Goal: Communication & Community: Answer question/provide support

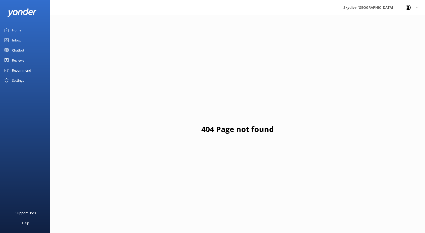
click at [15, 41] on div "Inbox" at bounding box center [16, 40] width 9 height 10
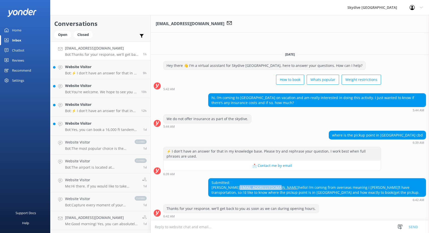
drag, startPoint x: 249, startPoint y: 182, endPoint x: 210, endPoint y: 180, distance: 39.7
click at [210, 180] on div "Submitted: Syaira Zain syairazain@gmail.com hello! i’m coming from overseas mea…" at bounding box center [316, 187] width 217 height 18
copy link "[EMAIL_ADDRESS][DOMAIN_NAME]"
